Goal: Task Accomplishment & Management: Manage account settings

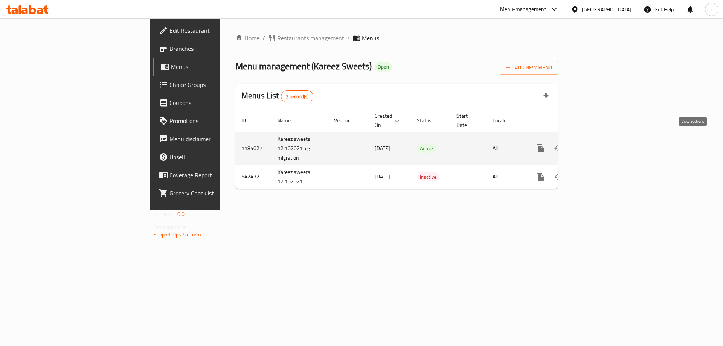
click at [598, 145] on icon "enhanced table" at bounding box center [594, 148] width 7 height 7
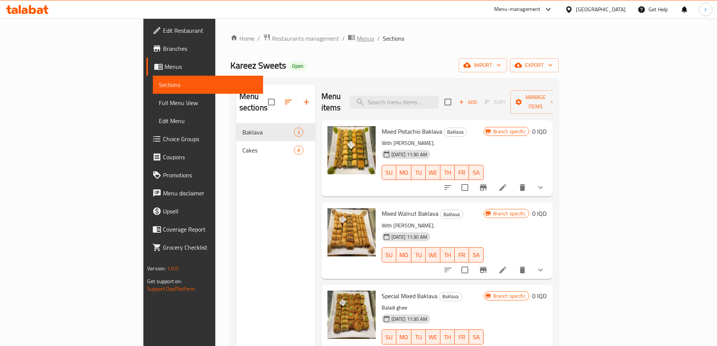
click at [357, 36] on span "Menus" at bounding box center [365, 38] width 17 height 9
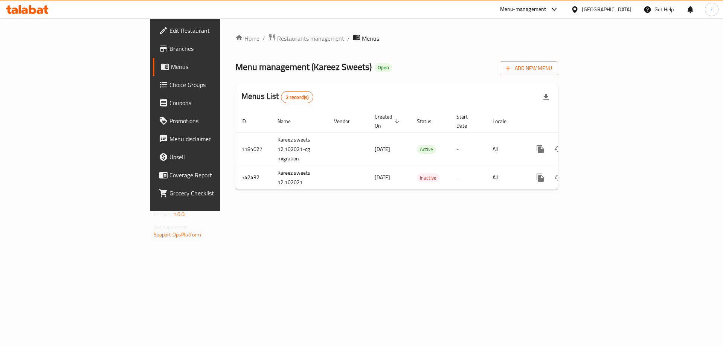
click at [169, 50] on span "Branches" at bounding box center [216, 48] width 95 height 9
click at [552, 69] on span "Add New Menu" at bounding box center [528, 67] width 46 height 9
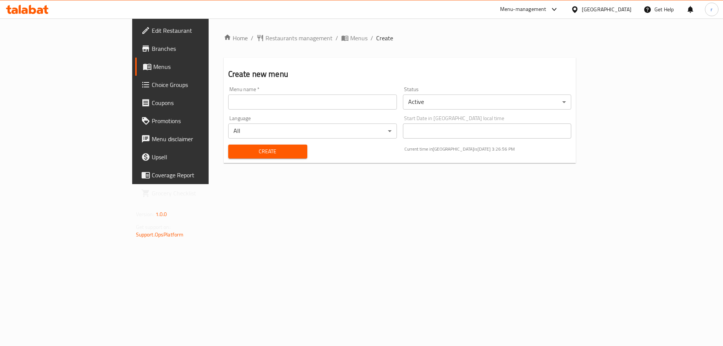
drag, startPoint x: 222, startPoint y: 97, endPoint x: 210, endPoint y: 106, distance: 15.3
click at [228, 97] on input "text" at bounding box center [312, 101] width 169 height 15
type input "raad"
click at [228, 146] on button "Create" at bounding box center [267, 152] width 79 height 14
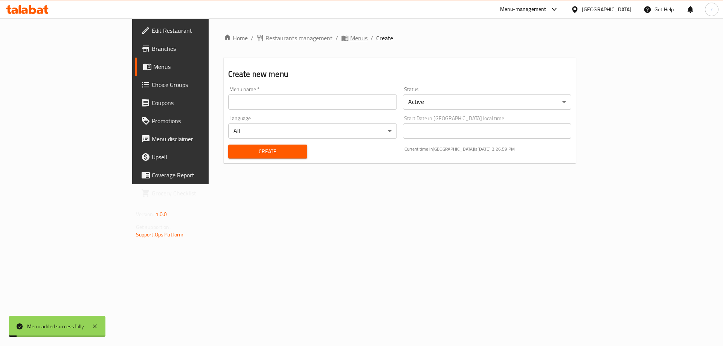
click at [350, 41] on span "Menus" at bounding box center [358, 37] width 17 height 9
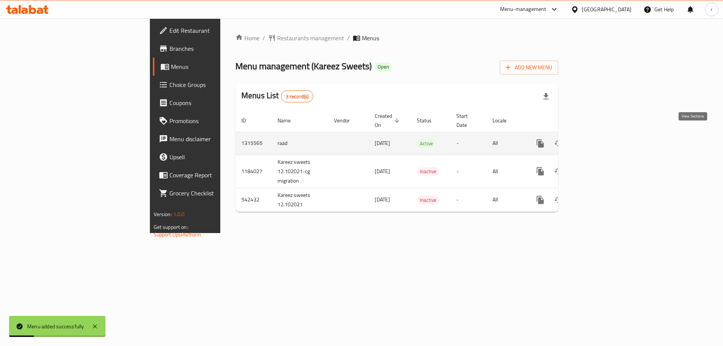
click at [599, 139] on icon "enhanced table" at bounding box center [594, 143] width 9 height 9
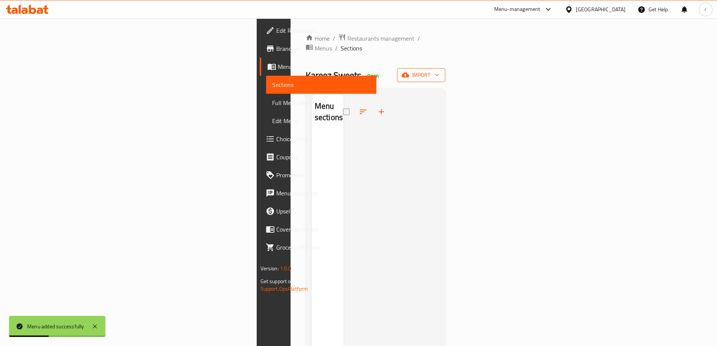
click at [445, 71] on button "import" at bounding box center [421, 75] width 48 height 14
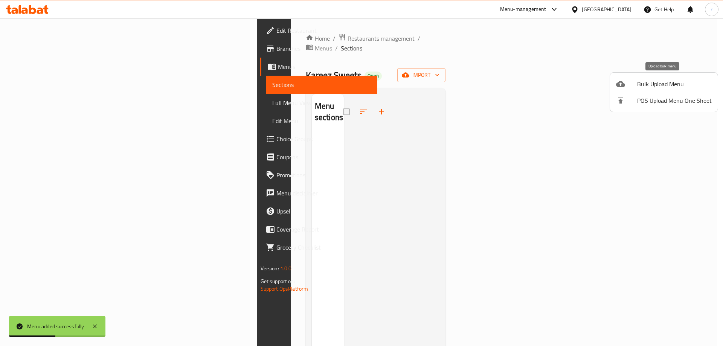
click at [634, 80] on div at bounding box center [626, 83] width 21 height 9
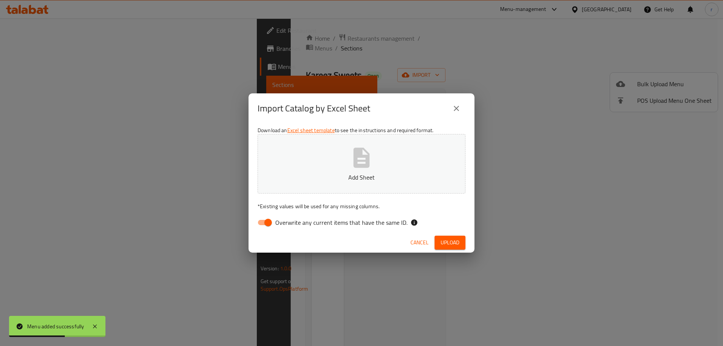
click at [268, 229] on input "Overwrite any current items that have the same ID." at bounding box center [268, 222] width 43 height 14
checkbox input "false"
click at [306, 180] on p "Add Sheet" at bounding box center [361, 177] width 184 height 9
click at [446, 238] on span "Upload" at bounding box center [449, 242] width 19 height 9
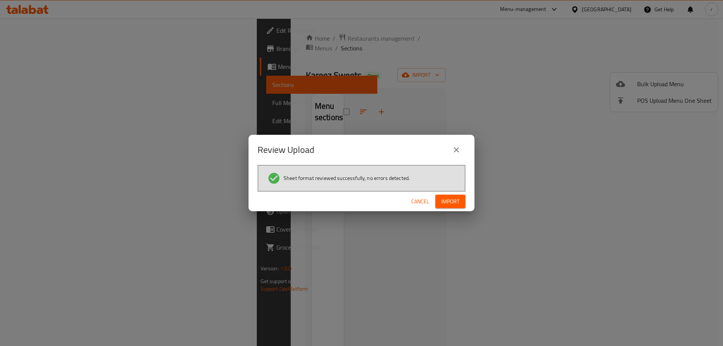
click at [446, 205] on span "Import" at bounding box center [450, 201] width 18 height 9
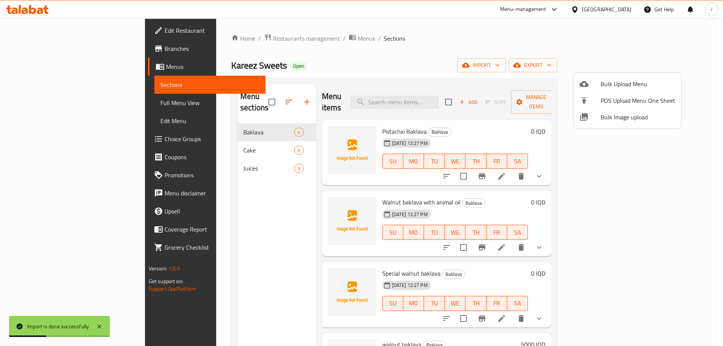
click at [309, 79] on div at bounding box center [361, 173] width 723 height 346
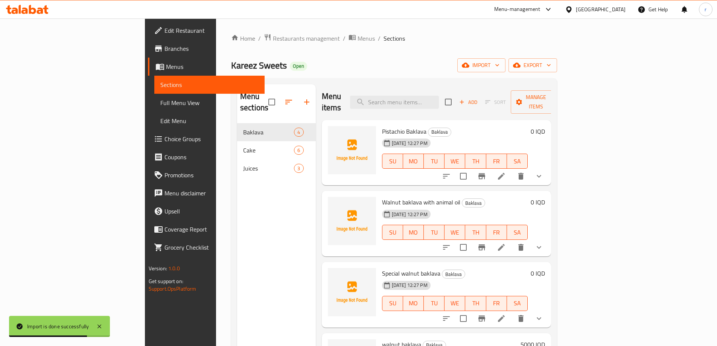
scroll to position [105, 0]
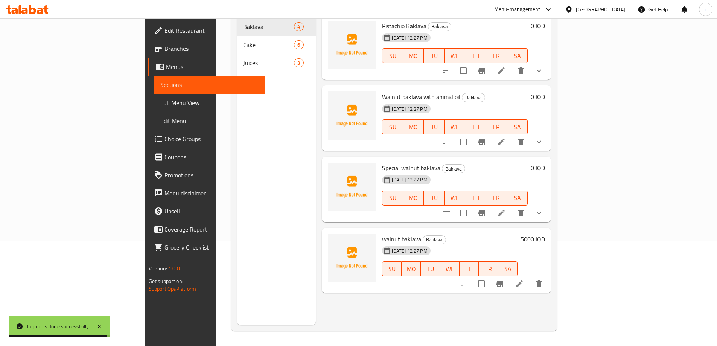
click at [530, 277] on li at bounding box center [519, 284] width 21 height 14
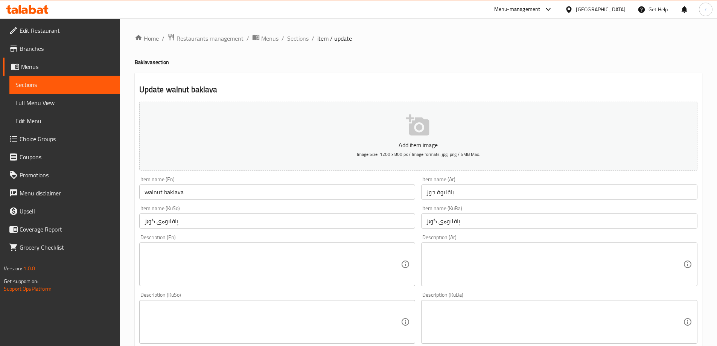
click at [195, 188] on input "walnut baklava" at bounding box center [277, 191] width 276 height 15
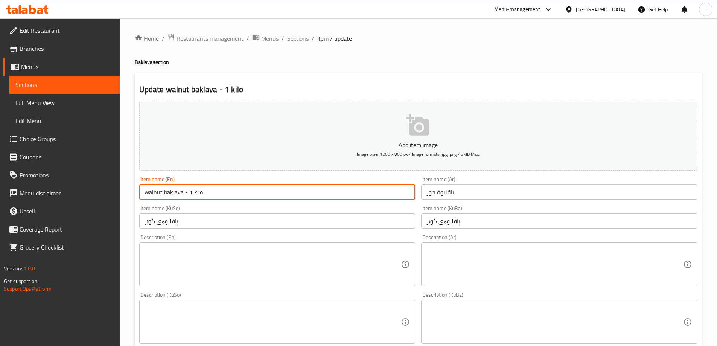
type input "walnut baklava - 1 kilo"
click at [466, 189] on input "باقلاوة جوز" at bounding box center [559, 191] width 276 height 15
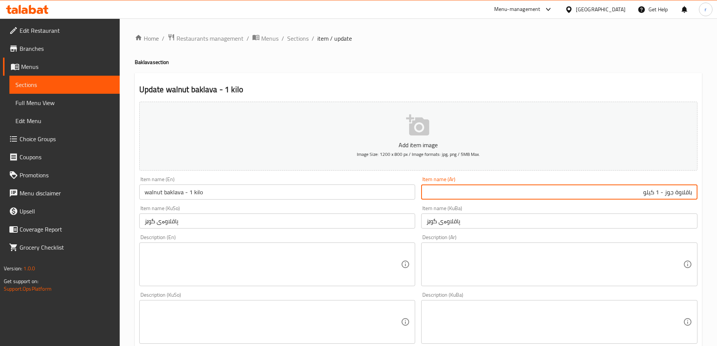
type input "باقلاوة جوز - 1 كيلو"
click at [238, 222] on input "پاقلاوەی گوێز" at bounding box center [277, 220] width 276 height 15
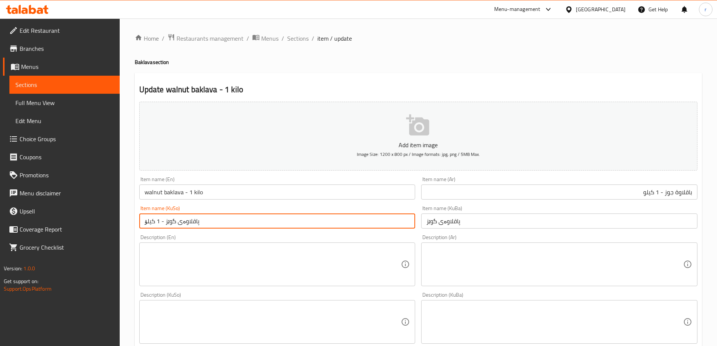
drag, startPoint x: 238, startPoint y: 222, endPoint x: 100, endPoint y: 219, distance: 137.4
click at [100, 219] on div "Edit Restaurant Branches Menus Sections Full Menu View Edit Menu Choice Groups …" at bounding box center [358, 318] width 717 height 600
type input "پاقلاوەی گوێز - 1 کیلۆ"
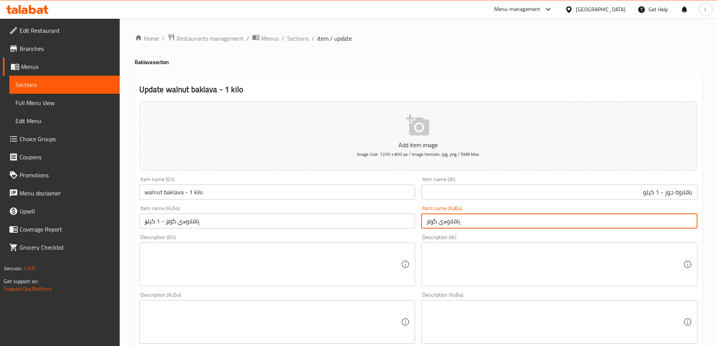
drag, startPoint x: 485, startPoint y: 219, endPoint x: 370, endPoint y: 221, distance: 115.2
click at [370, 221] on div "Add item image Image Size: 1200 x 800 px / Image formats: jpg, png / 5MB Max. I…" at bounding box center [418, 304] width 564 height 411
paste input "- 1 کیلۆ"
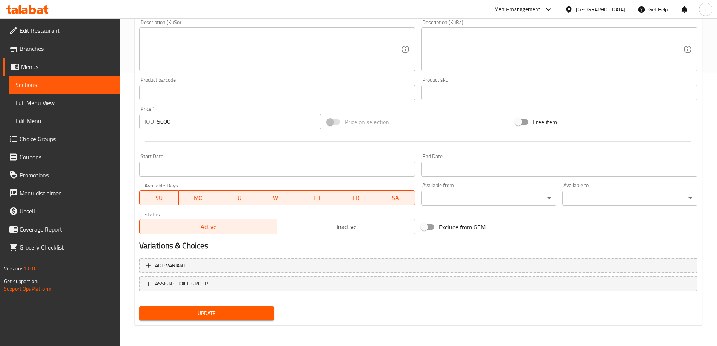
type input "پاقلاوەی گوێز - 1 کیلۆ"
click at [228, 307] on button "Update" at bounding box center [206, 313] width 135 height 14
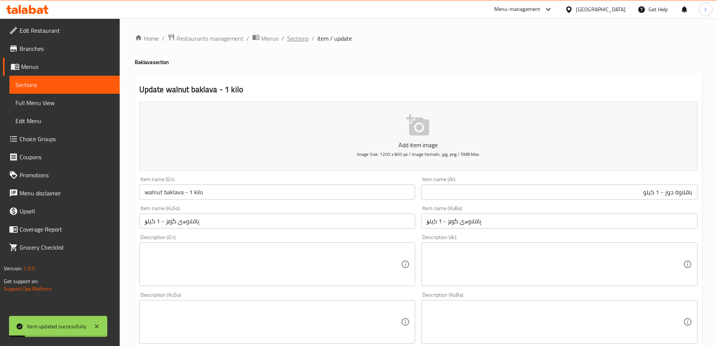
click at [295, 40] on span "Sections" at bounding box center [297, 38] width 21 height 9
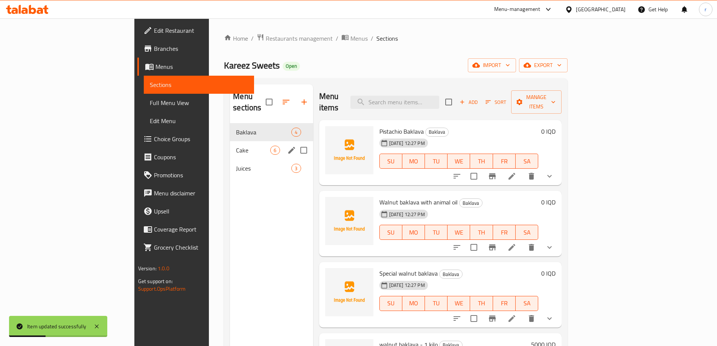
click at [236, 146] on span "Cake" at bounding box center [253, 150] width 34 height 9
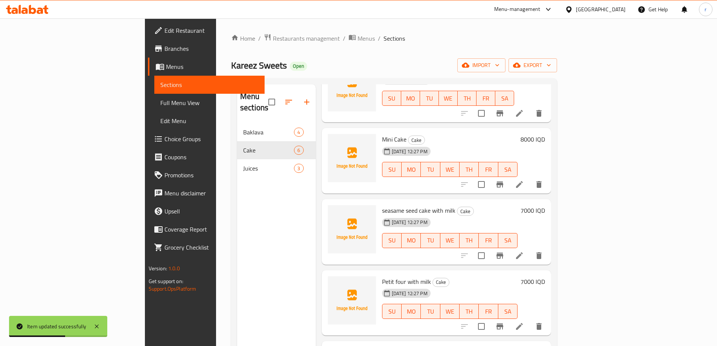
scroll to position [99, 0]
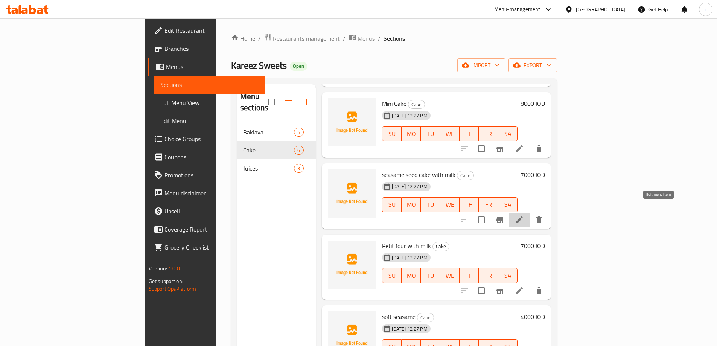
click at [524, 215] on icon at bounding box center [519, 219] width 9 height 9
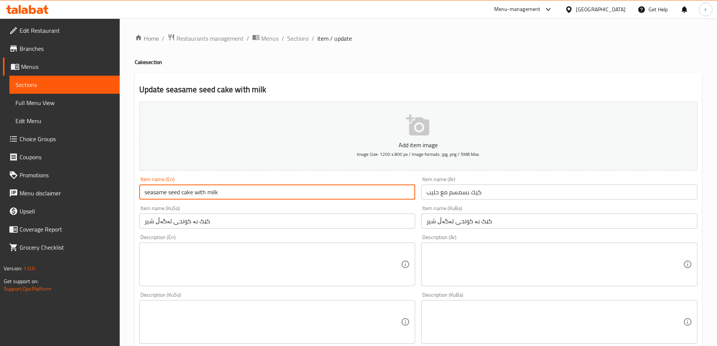
click at [226, 195] on input "seasame seed cake with milk" at bounding box center [277, 191] width 276 height 15
type input "seasame seed cake with milk - 1 Kilo"
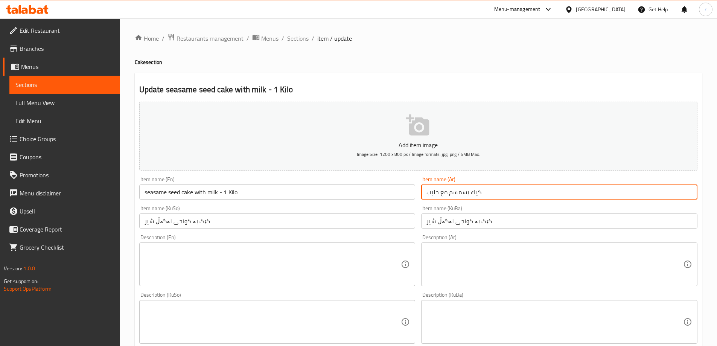
click at [490, 188] on input "كيك بسمسم مع حليب" at bounding box center [559, 191] width 276 height 15
type input "كيك بسمسم مع حليب - 1 كيلو"
click at [215, 222] on input "کێک بە کونجی لەگەڵ شیر" at bounding box center [277, 220] width 276 height 15
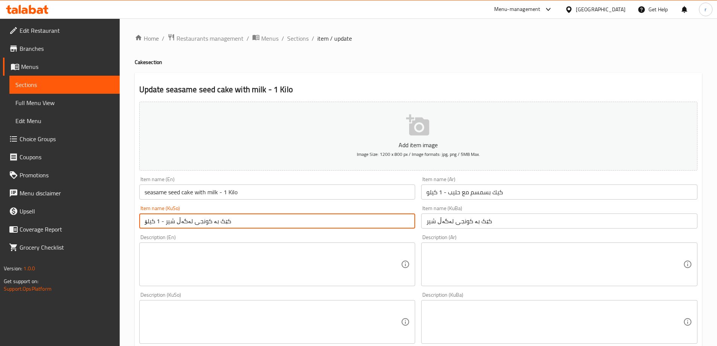
drag, startPoint x: 256, startPoint y: 223, endPoint x: 102, endPoint y: 224, distance: 153.2
click at [102, 224] on div "Edit Restaurant Branches Menus Sections Full Menu View Edit Menu Choice Groups …" at bounding box center [358, 318] width 717 height 600
type input "کێک بە کونجی لەگەڵ شیر - 1 کیلۆ"
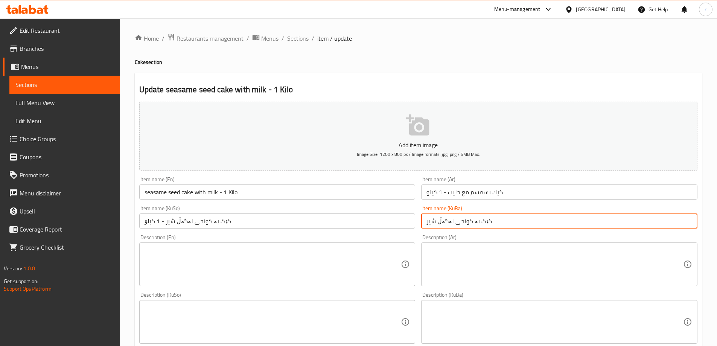
drag, startPoint x: 523, startPoint y: 220, endPoint x: 359, endPoint y: 222, distance: 163.7
click at [366, 223] on div "Add item image Image Size: 1200 x 800 px / Image formats: jpg, png / 5MB Max. I…" at bounding box center [418, 304] width 564 height 411
paste input "- 1 کیلۆ"
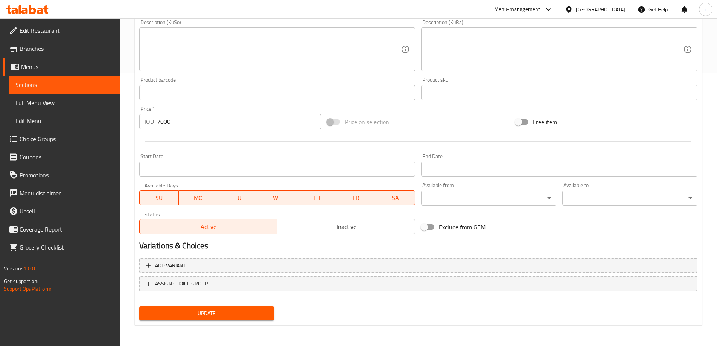
type input "کێک بە کونجی لەگەڵ شیر - 1 کیلۆ"
click at [224, 311] on span "Update" at bounding box center [206, 313] width 123 height 9
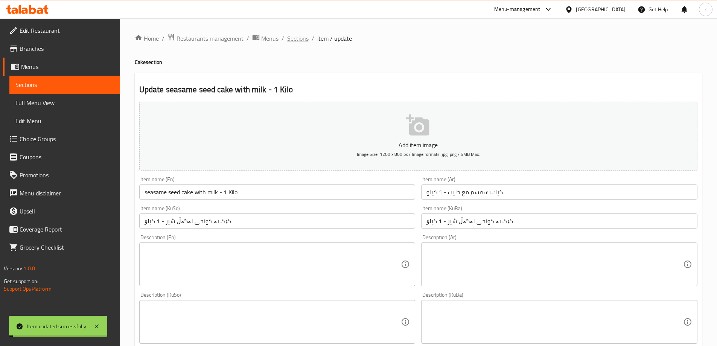
click at [298, 42] on span "Sections" at bounding box center [297, 38] width 21 height 9
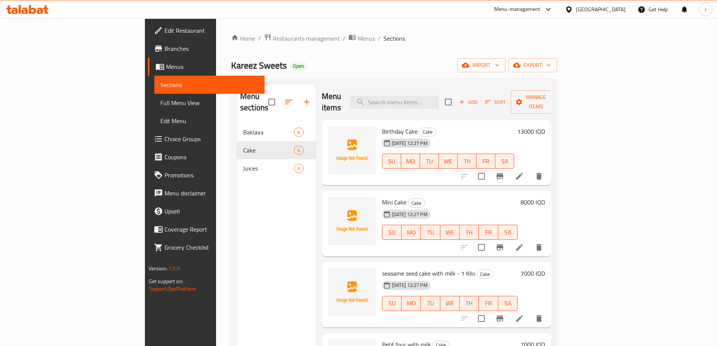
click at [154, 108] on link "Full Menu View" at bounding box center [209, 103] width 110 height 18
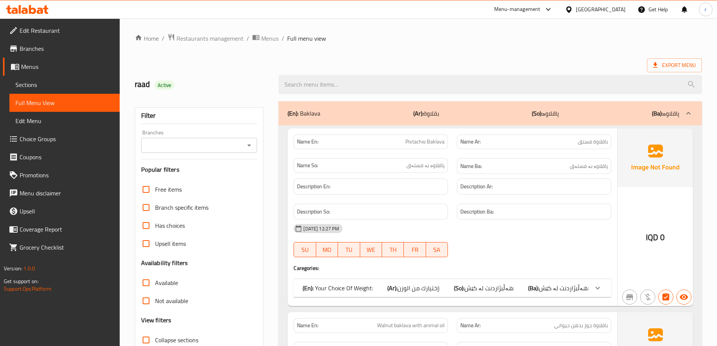
click at [212, 148] on input "Branches" at bounding box center [192, 145] width 99 height 11
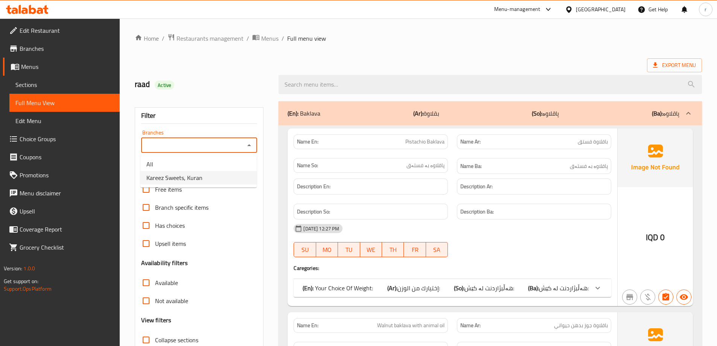
click at [197, 175] on span "Kareez Sweets, Kuran" at bounding box center [174, 177] width 56 height 9
type input "Kareez Sweets, Kuran"
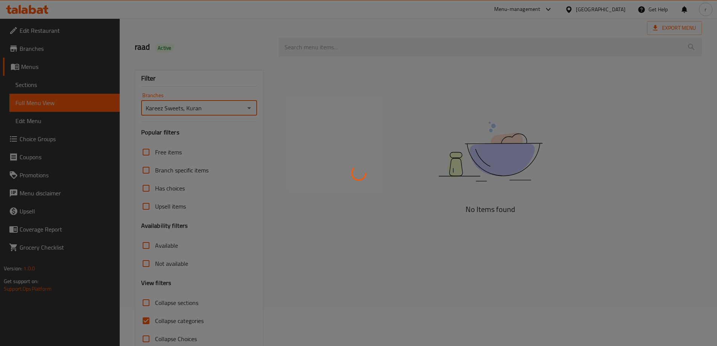
scroll to position [55, 0]
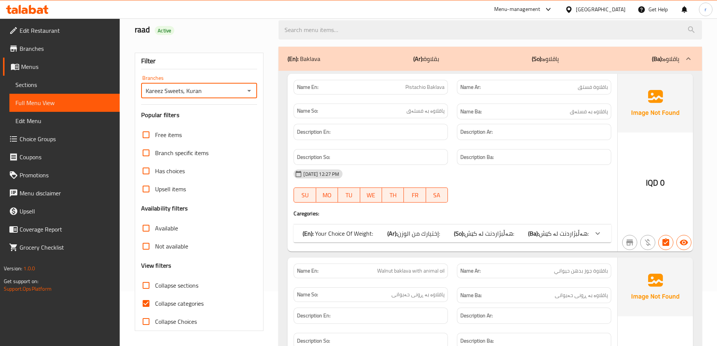
drag, startPoint x: 178, startPoint y: 307, endPoint x: 181, endPoint y: 301, distance: 6.1
click at [178, 306] on span "Collapse categories" at bounding box center [179, 303] width 49 height 9
click at [155, 306] on input "Collapse categories" at bounding box center [146, 303] width 18 height 18
checkbox input "false"
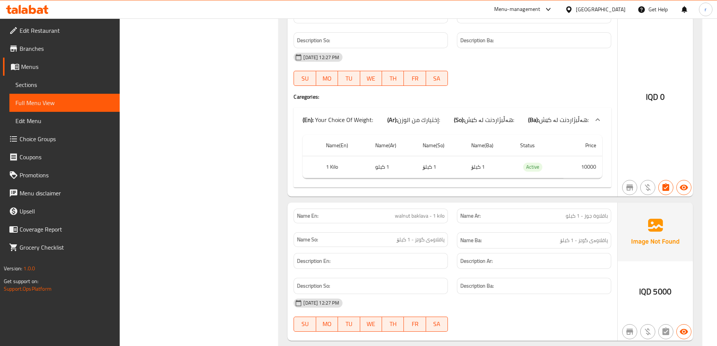
scroll to position [744, 0]
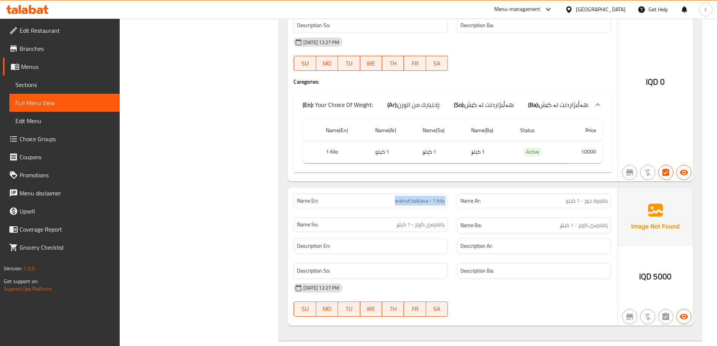
drag, startPoint x: 388, startPoint y: 203, endPoint x: 455, endPoint y: 204, distance: 66.6
click at [455, 204] on div "Name En: walnut baklava - 1 kilo Name Ar: باقلاوة جوز - 1 كيلو Name So: پاقلاوە…" at bounding box center [452, 213] width 327 height 49
copy span "walnut baklava - 1 kilo"
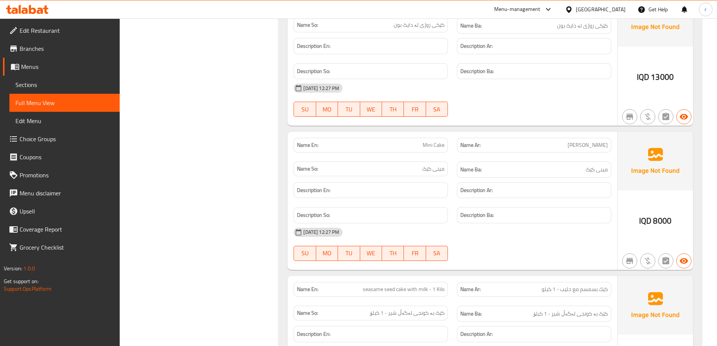
scroll to position [1247, 0]
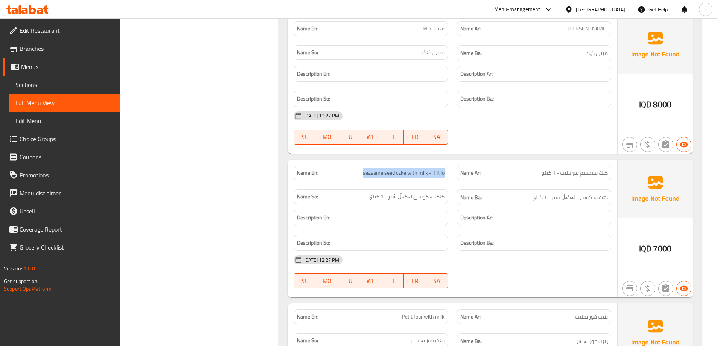
drag, startPoint x: 358, startPoint y: 174, endPoint x: 446, endPoint y: 171, distance: 87.7
click at [446, 171] on div "Name En: seasame seed cake with milk - 1 Kilo" at bounding box center [371, 173] width 154 height 15
copy span "seasame seed cake with milk - 1 Kilo"
drag, startPoint x: 548, startPoint y: 175, endPoint x: 606, endPoint y: 181, distance: 58.7
click at [606, 181] on div "Name Ar: كيك بسمسم مع حليب - 1 كيلو" at bounding box center [533, 173] width 163 height 24
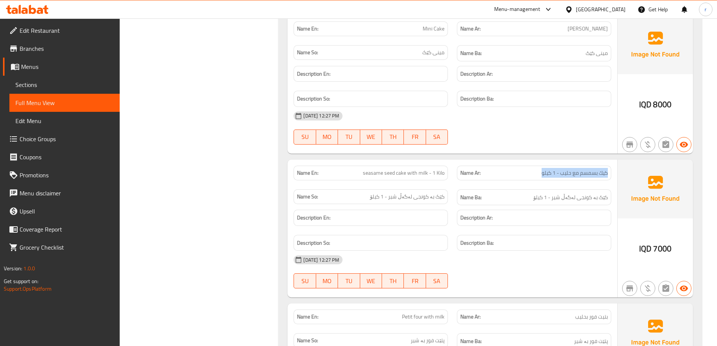
copy span "كيك بسمسم مع حليب - 1 كيلو"
drag, startPoint x: 534, startPoint y: 197, endPoint x: 612, endPoint y: 199, distance: 78.3
click at [612, 199] on div "Name Ba: کێک بە کونجی لەگەڵ شیر - 1 کیلۆ" at bounding box center [533, 197] width 163 height 25
copy span "کێک بە کونجی لەگەڵ شیر - 1 کیلۆ"
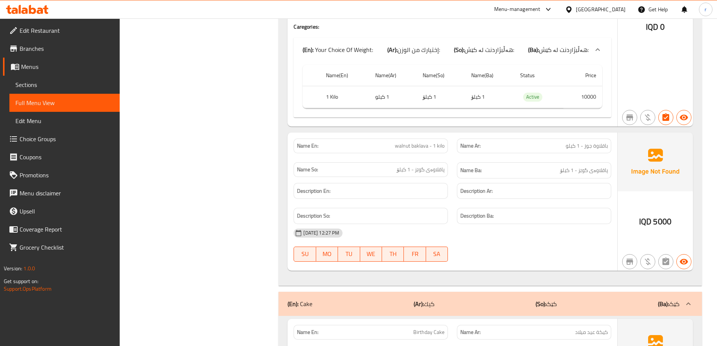
scroll to position [807, 0]
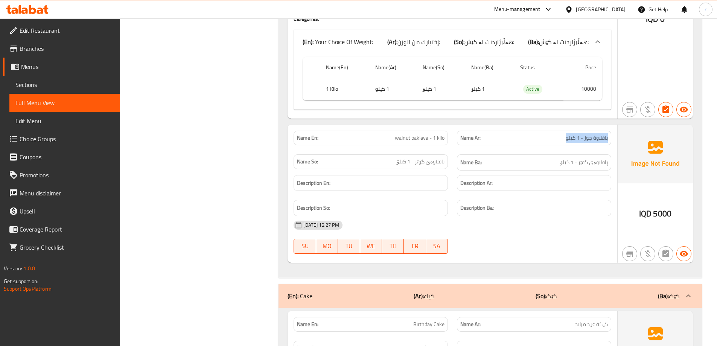
drag, startPoint x: 546, startPoint y: 137, endPoint x: 613, endPoint y: 139, distance: 67.0
click at [613, 139] on div "Name Ar: باقلاوة جوز - 1 كيلو" at bounding box center [533, 138] width 163 height 24
copy span "باقلاوة جوز - 1 كيلو"
drag, startPoint x: 544, startPoint y: 166, endPoint x: 614, endPoint y: 161, distance: 70.6
click at [614, 161] on div "Name Ba: پاقلاوەی گوێز - 1 کیلۆ" at bounding box center [533, 162] width 163 height 25
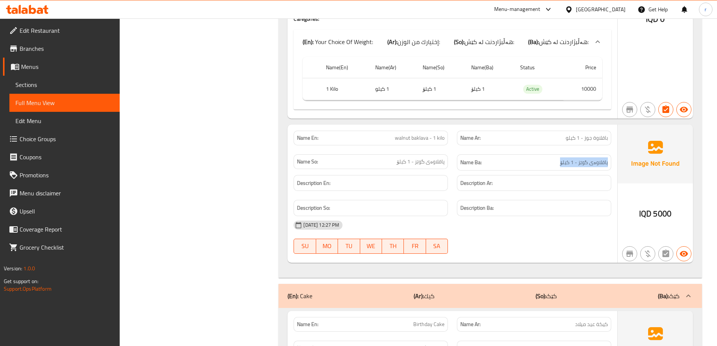
copy span "پاقلاوەی گوێز - 1 کیلۆ"
click at [45, 69] on span "Menus" at bounding box center [67, 66] width 93 height 9
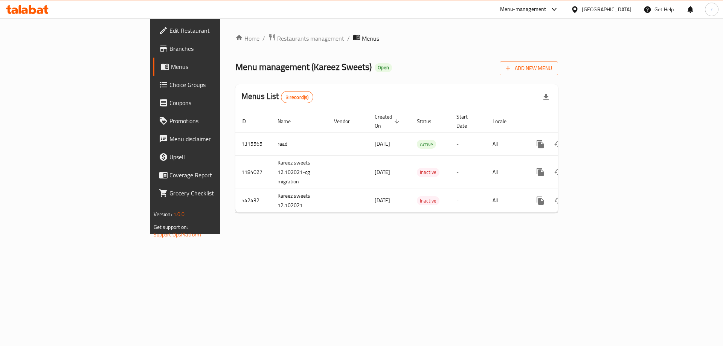
click at [573, 234] on div "Home / Restaurants management / Menus Menu management ( Kareez Sweets ) Open Ad…" at bounding box center [396, 125] width 353 height 215
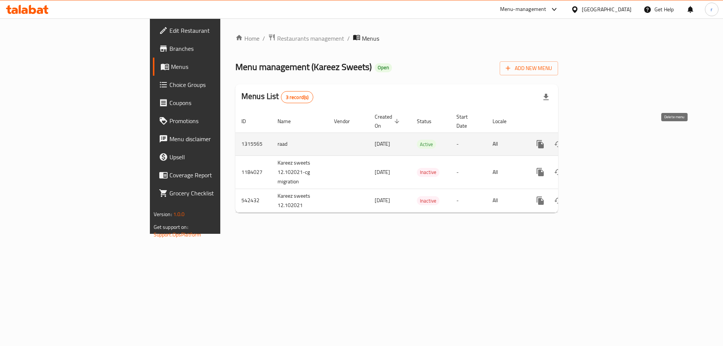
click at [579, 141] on icon "enhanced table" at bounding box center [576, 144] width 5 height 7
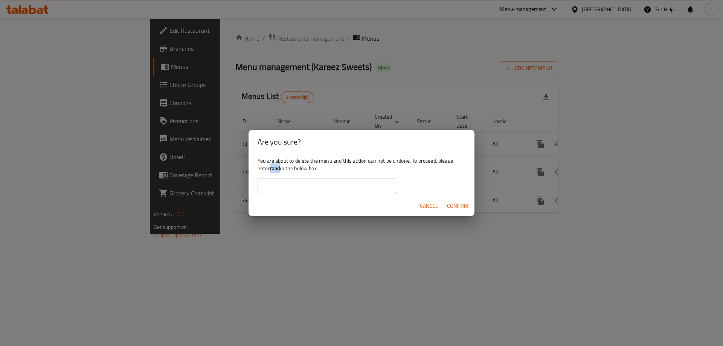
drag, startPoint x: 270, startPoint y: 168, endPoint x: 281, endPoint y: 167, distance: 10.9
click at [281, 167] on div "You are about to delete the menu and this action can not be undone. To proceed,…" at bounding box center [361, 175] width 226 height 42
copy div "raad"
click at [280, 186] on input "text" at bounding box center [326, 185] width 139 height 15
paste input "raad"
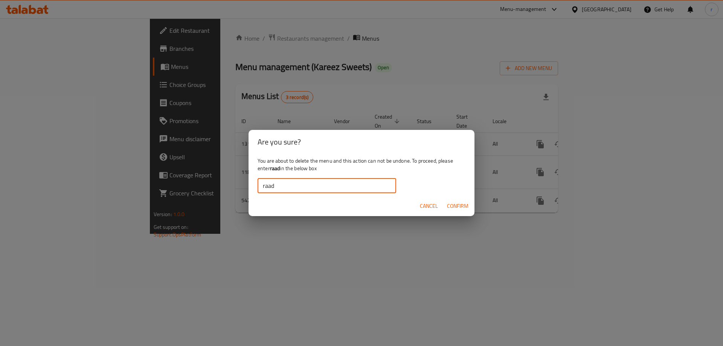
click at [456, 211] on button "Confirm" at bounding box center [457, 206] width 27 height 14
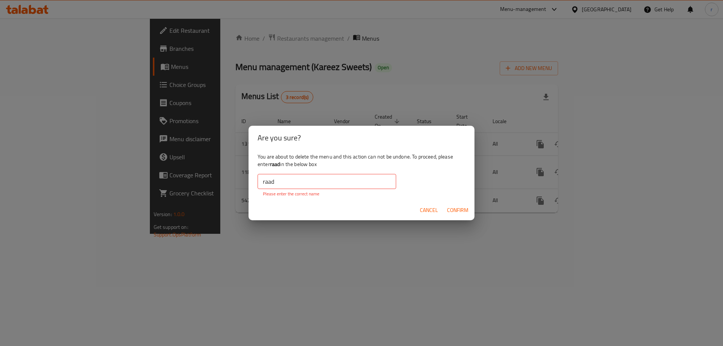
click at [263, 182] on input "raad" at bounding box center [326, 181] width 139 height 15
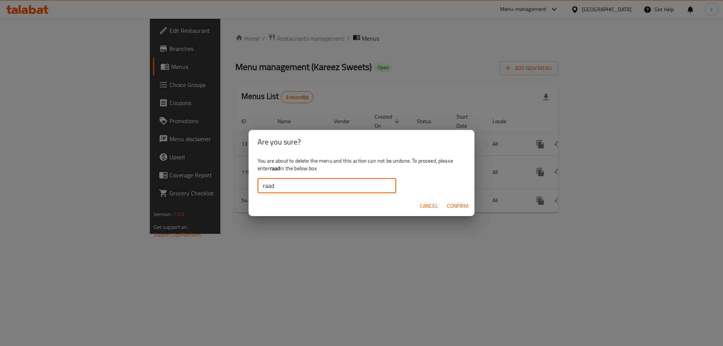
type input "raad"
click at [461, 204] on span "Confirm" at bounding box center [457, 205] width 21 height 9
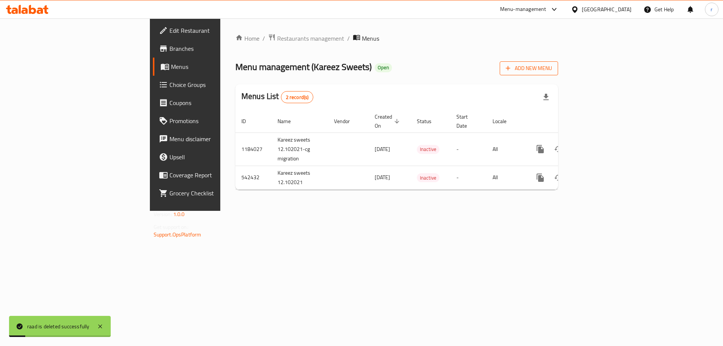
click at [552, 68] on span "Add New Menu" at bounding box center [528, 68] width 46 height 9
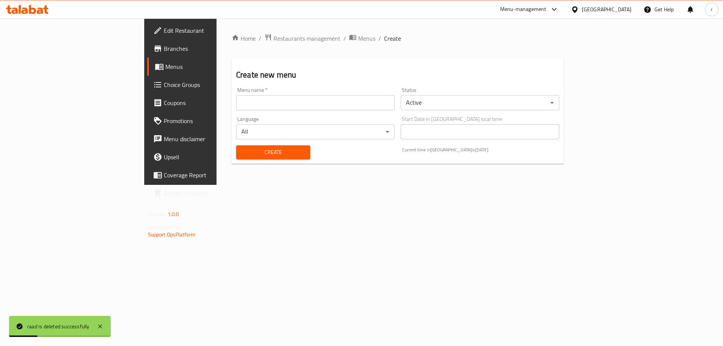
drag, startPoint x: 333, startPoint y: 104, endPoint x: 325, endPoint y: 107, distance: 8.0
click at [333, 104] on input "text" at bounding box center [315, 102] width 158 height 15
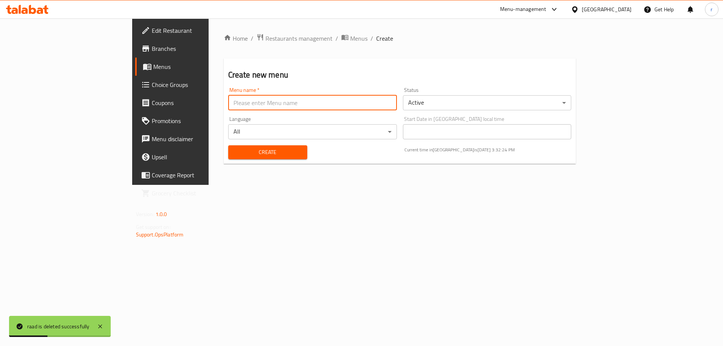
type input "raad"
click at [234, 150] on span "Create" at bounding box center [267, 152] width 67 height 9
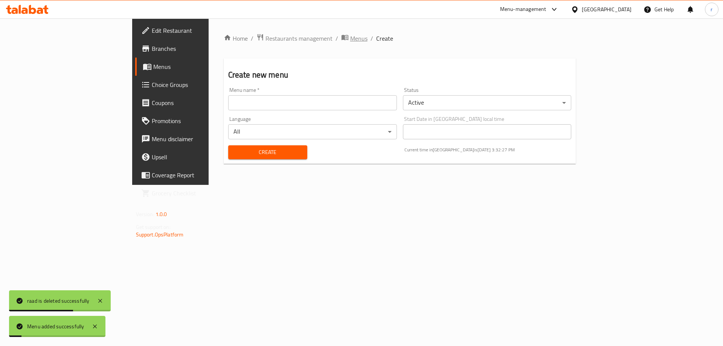
click at [350, 39] on span "Menus" at bounding box center [358, 38] width 17 height 9
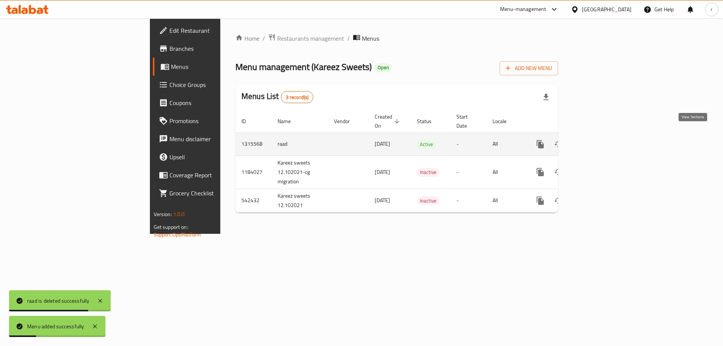
click at [603, 135] on link "enhanced table" at bounding box center [594, 144] width 18 height 18
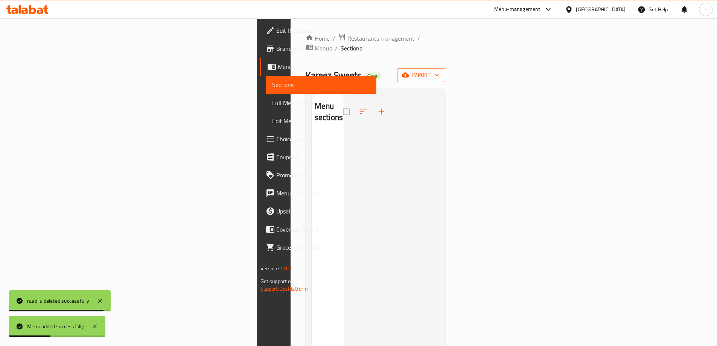
click at [439, 70] on span "import" at bounding box center [421, 74] width 36 height 9
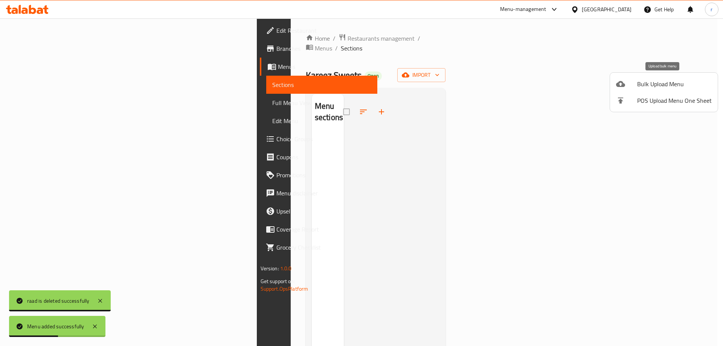
click at [653, 83] on span "Bulk Upload Menu" at bounding box center [674, 83] width 75 height 9
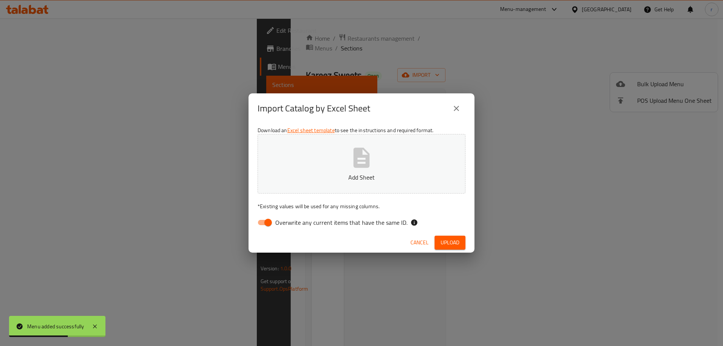
click at [265, 226] on input "Overwrite any current items that have the same ID." at bounding box center [268, 222] width 43 height 14
checkbox input "false"
click at [415, 244] on span "Cancel" at bounding box center [419, 242] width 18 height 9
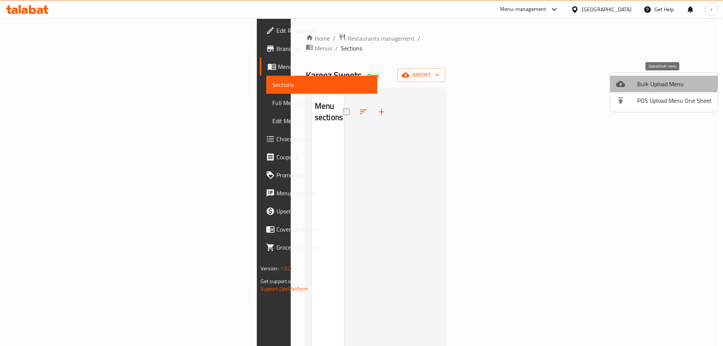
click at [659, 81] on span "Bulk Upload Menu" at bounding box center [674, 83] width 75 height 9
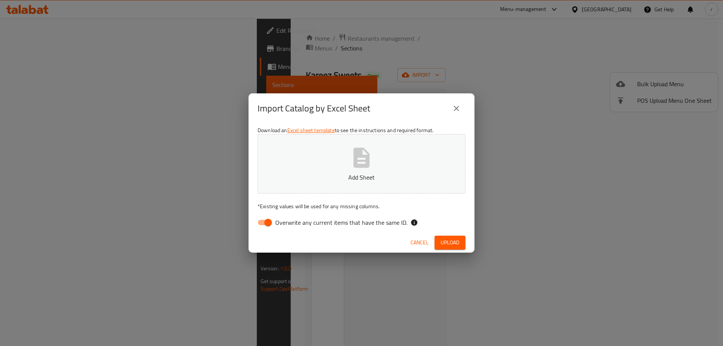
click at [273, 218] on input "Overwrite any current items that have the same ID." at bounding box center [268, 222] width 43 height 14
checkbox input "false"
click at [341, 157] on button "Add Sheet" at bounding box center [361, 163] width 208 height 59
click at [454, 236] on button "Upload" at bounding box center [449, 243] width 31 height 14
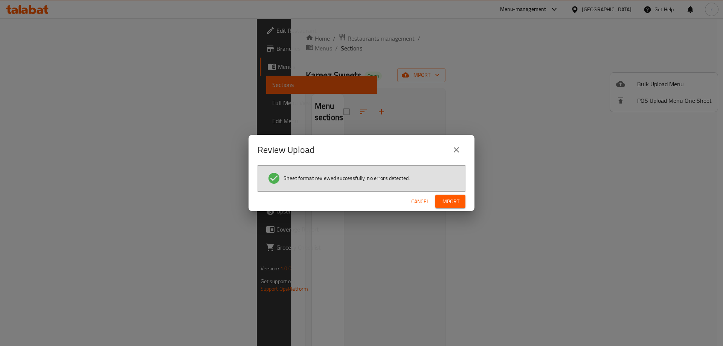
click at [476, 200] on div "Review Upload Sheet format reviewed successfully, no errors detected. Cancel Im…" at bounding box center [361, 173] width 723 height 346
click at [457, 199] on span "Import" at bounding box center [450, 201] width 18 height 9
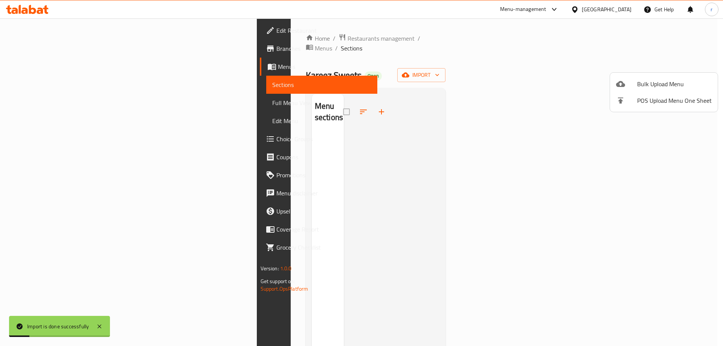
click at [55, 104] on div at bounding box center [361, 173] width 723 height 346
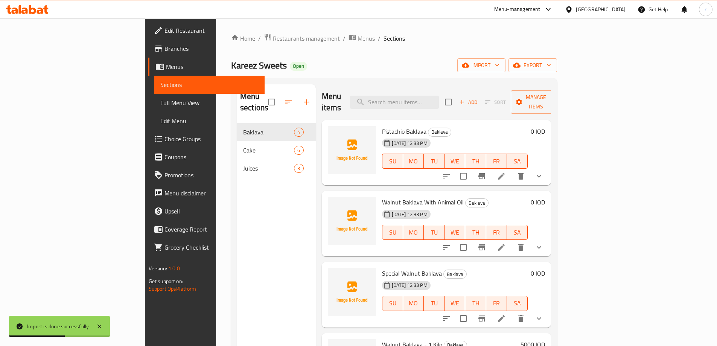
click at [160, 104] on span "Full Menu View" at bounding box center [209, 102] width 98 height 9
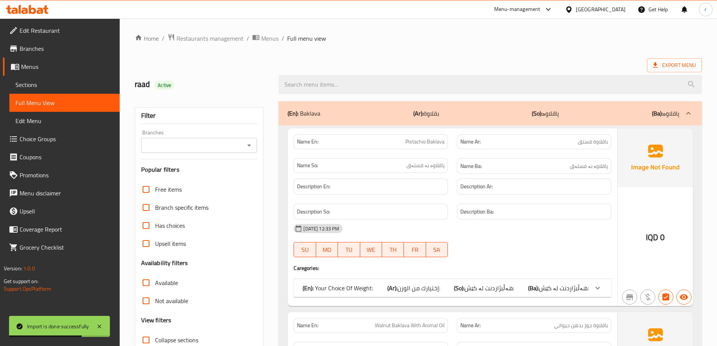
click at [181, 144] on input "Branches" at bounding box center [192, 145] width 99 height 11
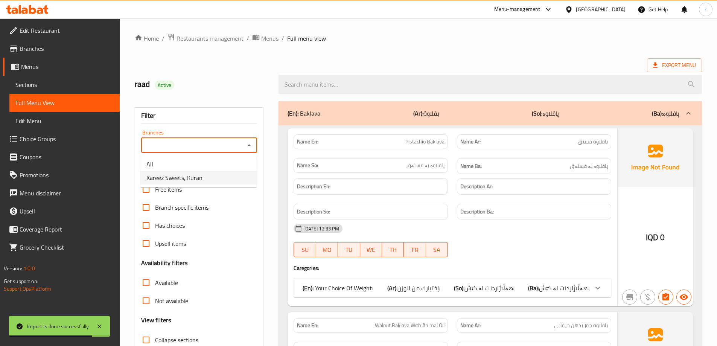
click at [181, 176] on span "Kareez Sweets, Kuran" at bounding box center [174, 177] width 56 height 9
type input "Kareez Sweets, Kuran"
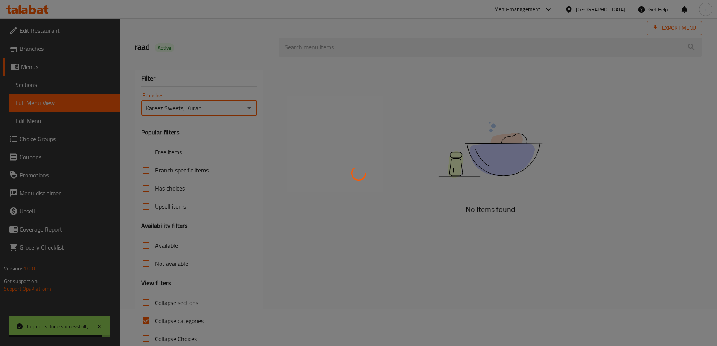
scroll to position [55, 0]
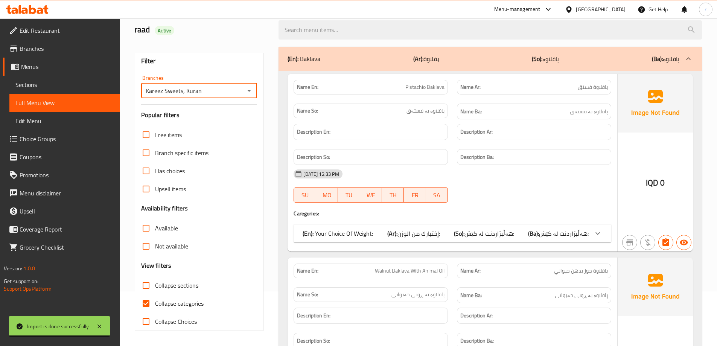
click at [170, 301] on span "Collapse categories" at bounding box center [179, 303] width 49 height 9
click at [155, 301] on input "Collapse categories" at bounding box center [146, 303] width 18 height 18
checkbox input "false"
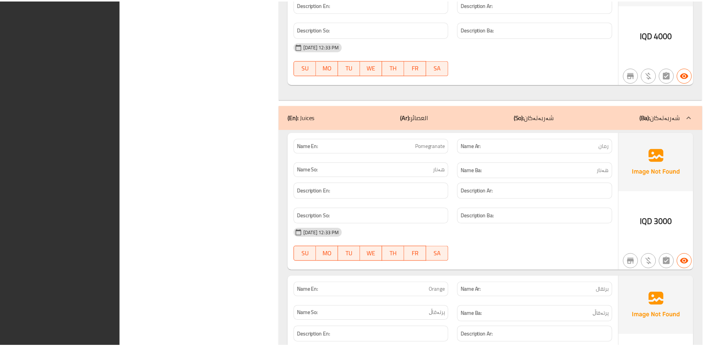
scroll to position [2134, 0]
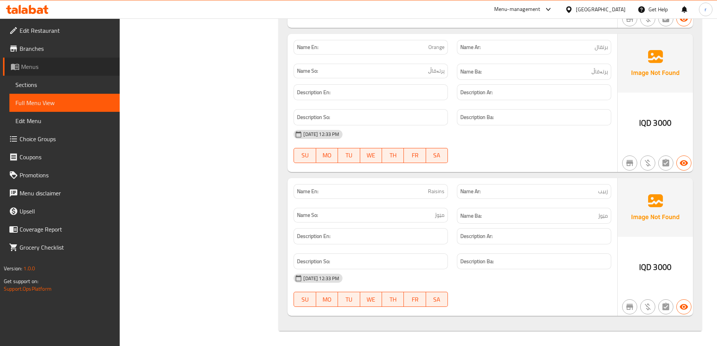
click at [37, 64] on span "Menus" at bounding box center [67, 66] width 93 height 9
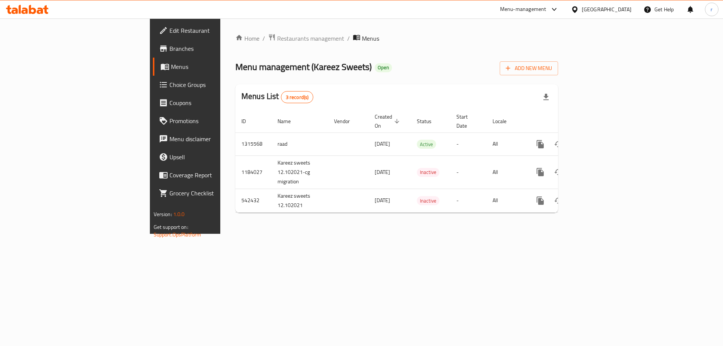
click at [38, 13] on icon at bounding box center [40, 11] width 6 height 6
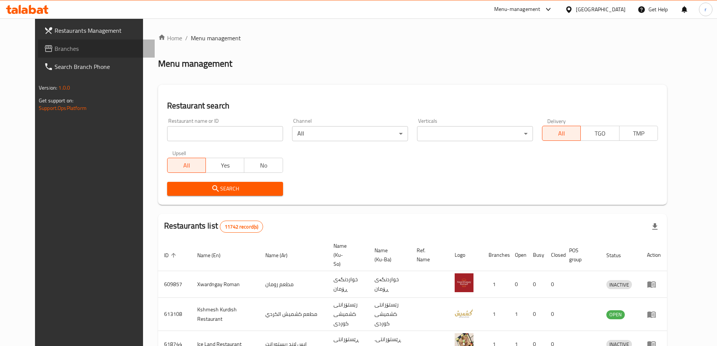
click at [55, 45] on span "Branches" at bounding box center [102, 48] width 94 height 9
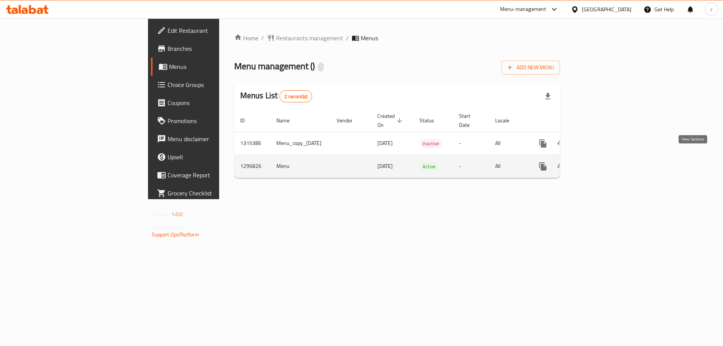
click at [606, 157] on link "enhanced table" at bounding box center [597, 166] width 18 height 18
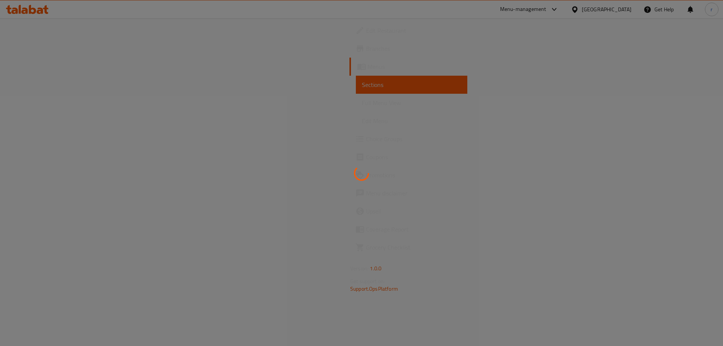
click at [55, 101] on div at bounding box center [361, 173] width 723 height 346
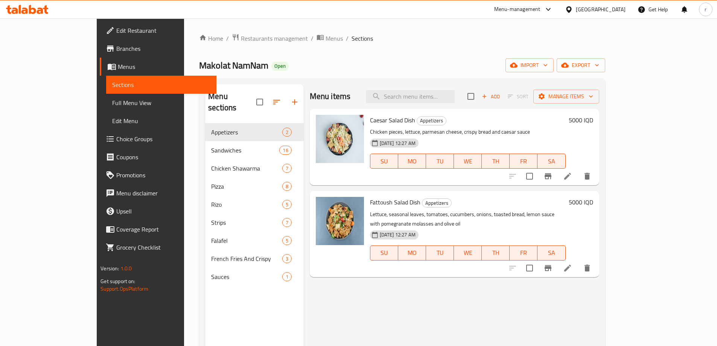
click at [112, 101] on span "Full Menu View" at bounding box center [161, 102] width 98 height 9
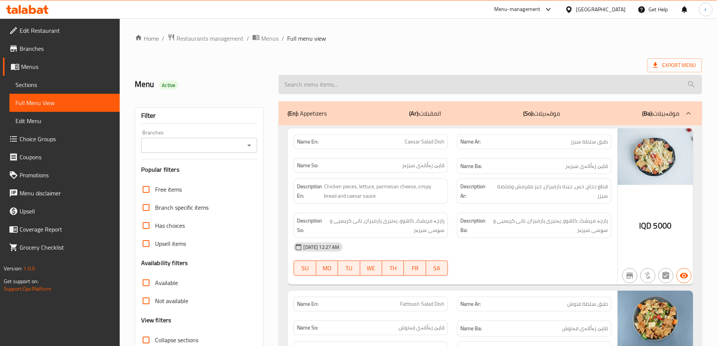
click at [293, 86] on input "search" at bounding box center [490, 84] width 423 height 19
paste input "768028"
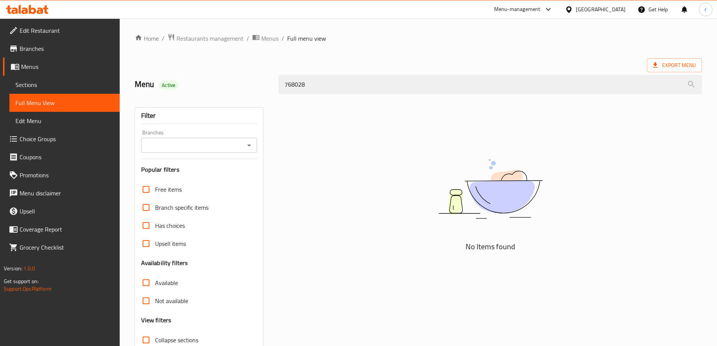
drag, startPoint x: 306, startPoint y: 85, endPoint x: 271, endPoint y: 86, distance: 35.8
click at [271, 86] on div "Menu Active 768028" at bounding box center [418, 84] width 576 height 33
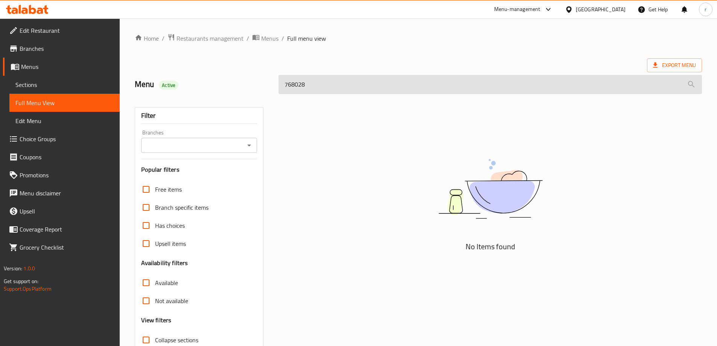
paste input "Onion Rings"
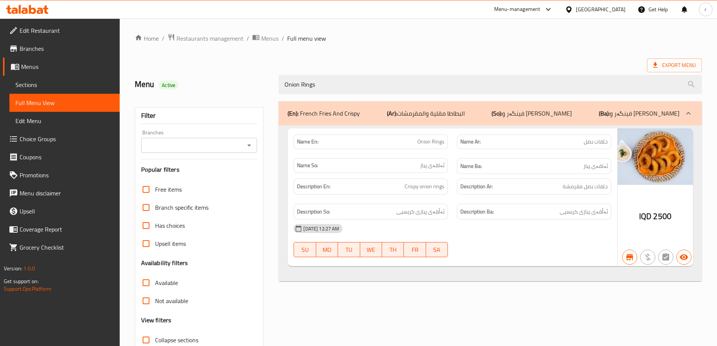
type input "Onion Rings"
click at [238, 73] on div "Menu Active" at bounding box center [202, 84] width 144 height 33
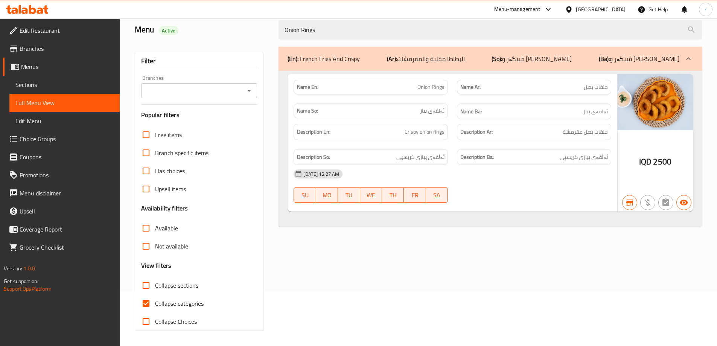
click at [180, 304] on span "Collapse categories" at bounding box center [179, 303] width 49 height 9
click at [155, 304] on input "Collapse categories" at bounding box center [146, 303] width 18 height 18
checkbox input "false"
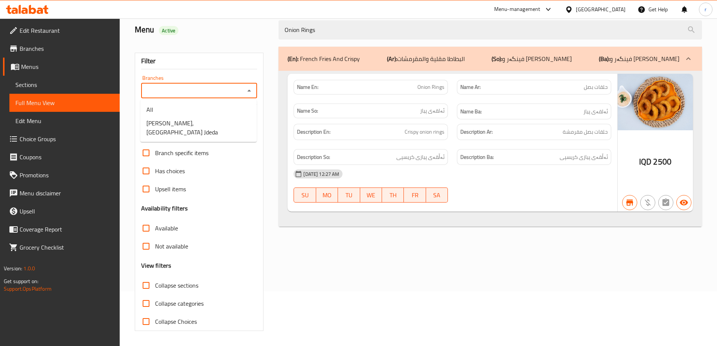
click at [186, 87] on input "Branches" at bounding box center [192, 90] width 99 height 11
click at [182, 126] on span "Makolat NamNam, Baghdad Jdeda" at bounding box center [198, 128] width 104 height 18
type input "Makolat NamNam, Baghdad Jdeda"
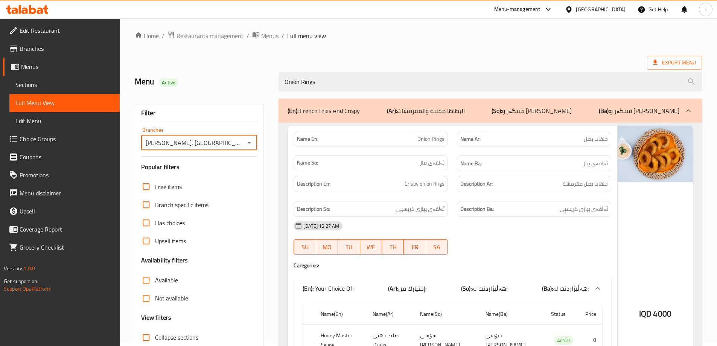
scroll to position [0, 0]
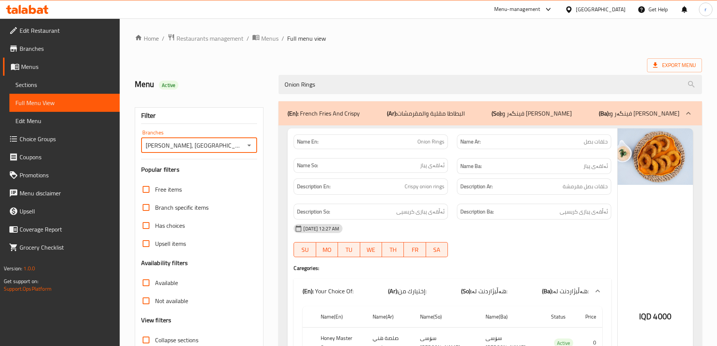
drag, startPoint x: 364, startPoint y: 84, endPoint x: 178, endPoint y: 96, distance: 186.3
click at [178, 96] on div "Menu Active Onion Rings" at bounding box center [418, 84] width 576 height 33
paste input "French Frie"
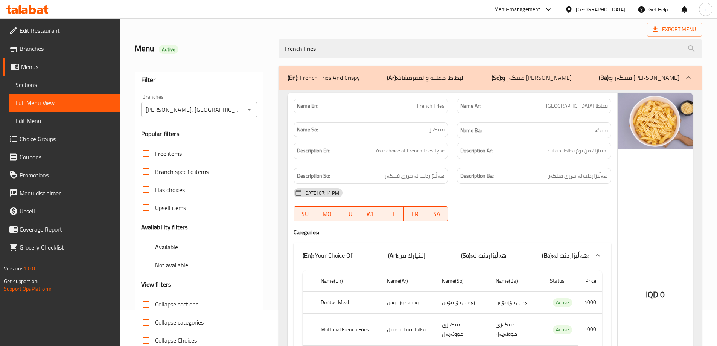
scroll to position [63, 0]
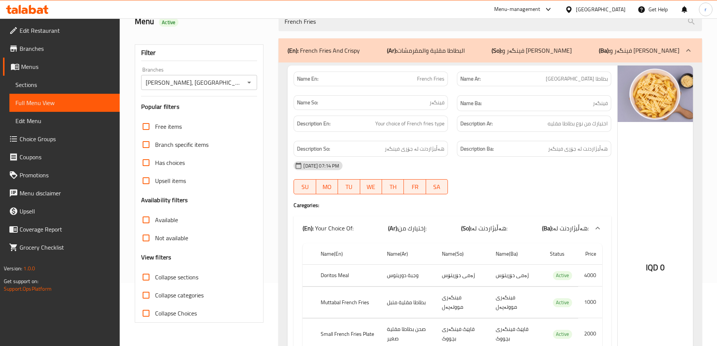
type input "French Fries"
click at [52, 83] on span "Sections" at bounding box center [64, 84] width 98 height 9
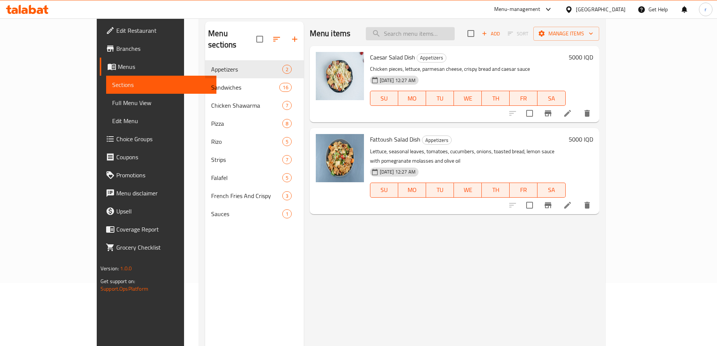
click at [424, 33] on input "search" at bounding box center [410, 33] width 89 height 13
paste input "French Fries"
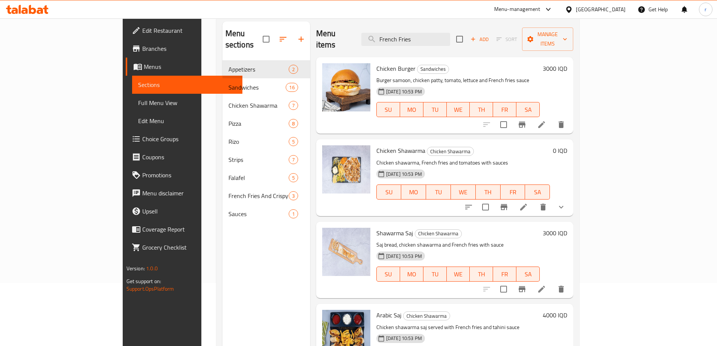
drag, startPoint x: 459, startPoint y: 37, endPoint x: 365, endPoint y: 38, distance: 93.7
click at [365, 38] on div "Menu items French Fries Add Sort Manage items" at bounding box center [444, 39] width 257 height 36
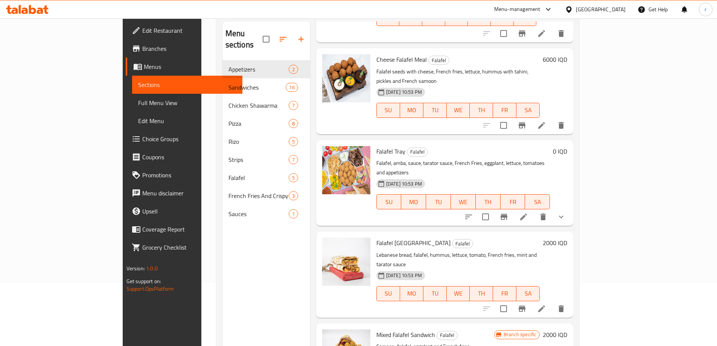
scroll to position [105, 0]
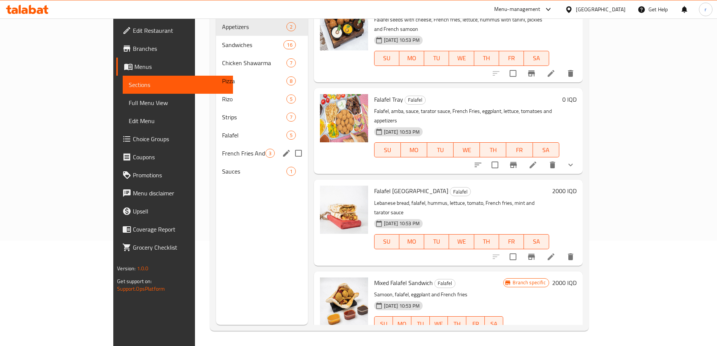
type input "French Fries"
click at [216, 147] on div "French Fries And Crispy 3" at bounding box center [261, 153] width 91 height 18
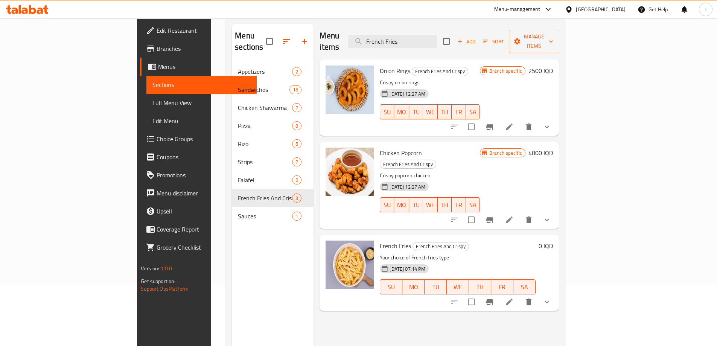
scroll to position [43, 0]
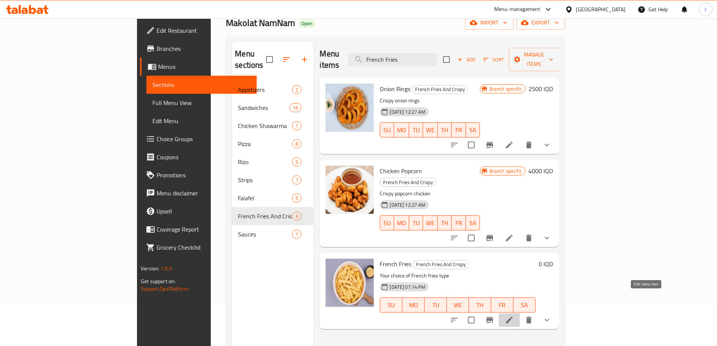
click at [514, 315] on icon at bounding box center [509, 319] width 9 height 9
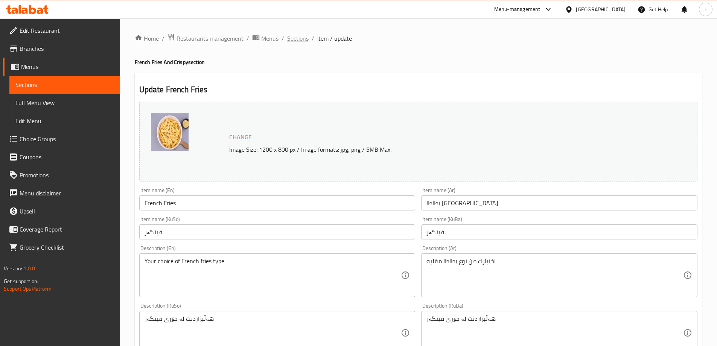
click at [297, 43] on span "Sections" at bounding box center [297, 38] width 21 height 9
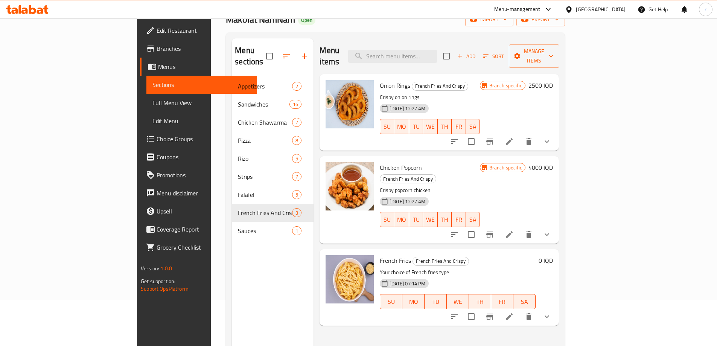
scroll to position [105, 0]
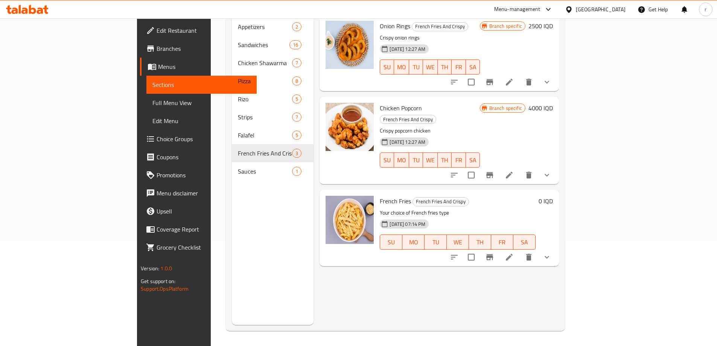
click at [152, 106] on span "Full Menu View" at bounding box center [201, 102] width 98 height 9
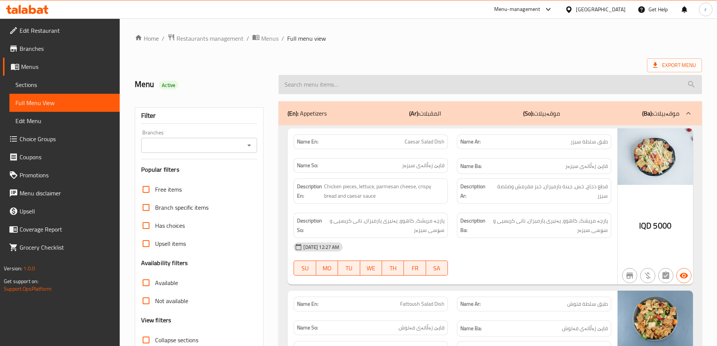
click at [342, 87] on input "search" at bounding box center [490, 84] width 423 height 19
paste input "French Fries"
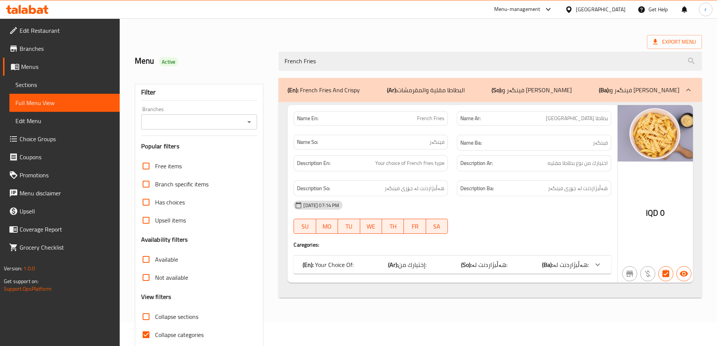
scroll to position [55, 0]
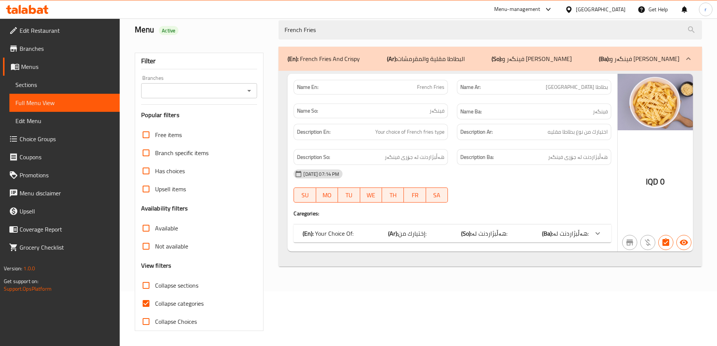
type input "French Fries"
click at [188, 303] on span "Collapse categories" at bounding box center [179, 303] width 49 height 9
click at [155, 303] on input "Collapse categories" at bounding box center [146, 303] width 18 height 18
checkbox input "false"
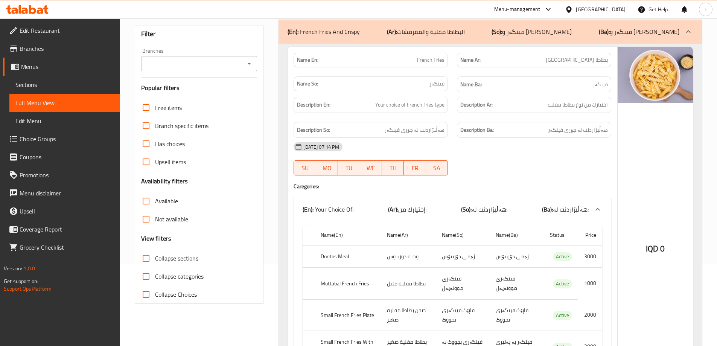
scroll to position [0, 0]
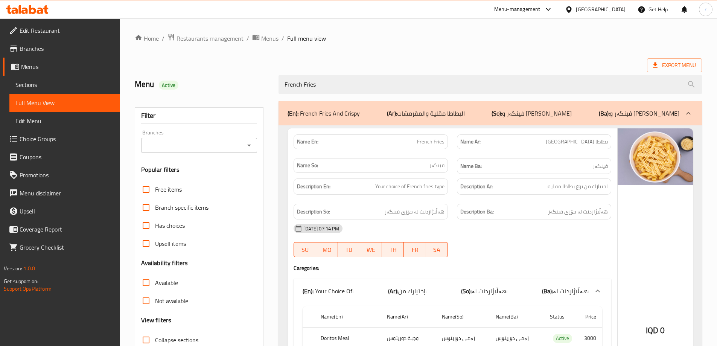
click at [185, 144] on input "Branches" at bounding box center [192, 145] width 99 height 11
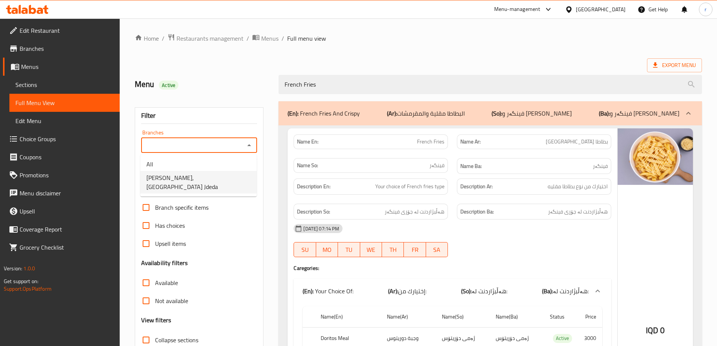
click at [183, 181] on span "Makolat NamNam, Baghdad Jdeda" at bounding box center [198, 182] width 104 height 18
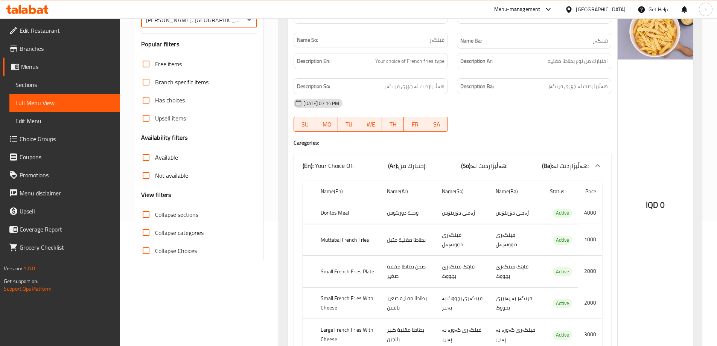
scroll to position [63, 0]
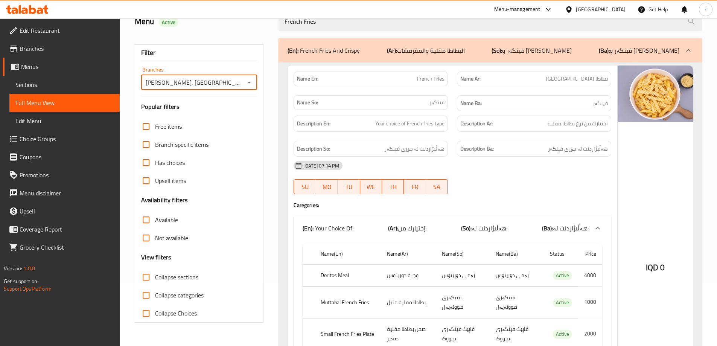
click at [249, 80] on icon "Open" at bounding box center [249, 82] width 9 height 9
click at [221, 100] on li "All" at bounding box center [198, 101] width 116 height 14
click at [247, 83] on icon "Open" at bounding box center [249, 82] width 9 height 9
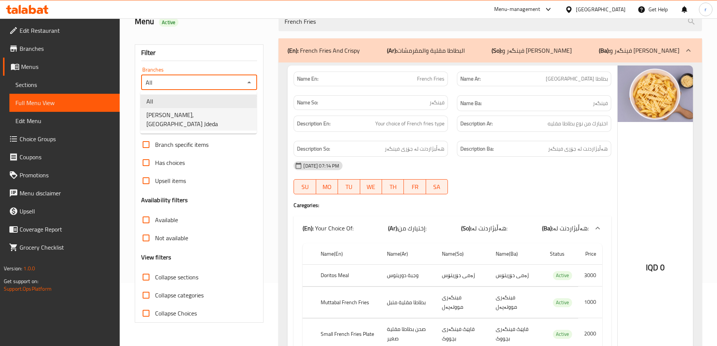
click at [216, 114] on span "Makolat NamNam, Baghdad Jdeda" at bounding box center [198, 119] width 104 height 18
type input "Makolat NamNam, Baghdad Jdeda"
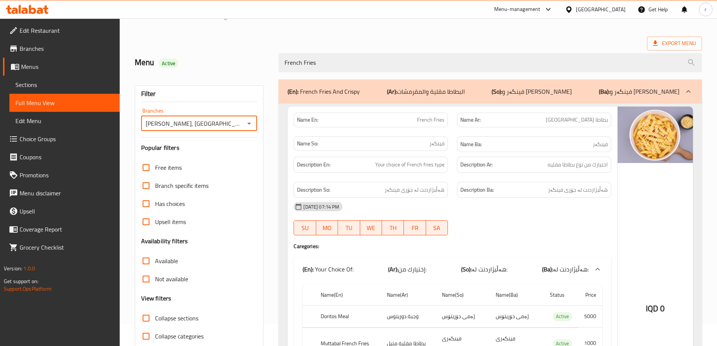
scroll to position [0, 0]
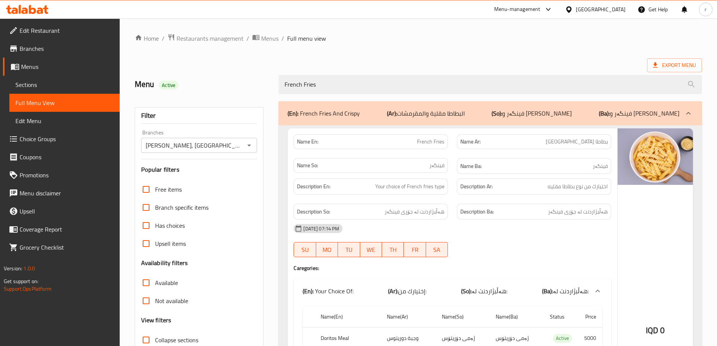
drag, startPoint x: 363, startPoint y: 76, endPoint x: 227, endPoint y: 95, distance: 137.6
click at [228, 95] on div "Menu Active French Fries" at bounding box center [418, 84] width 576 height 33
paste input "Barbequ Rizo"
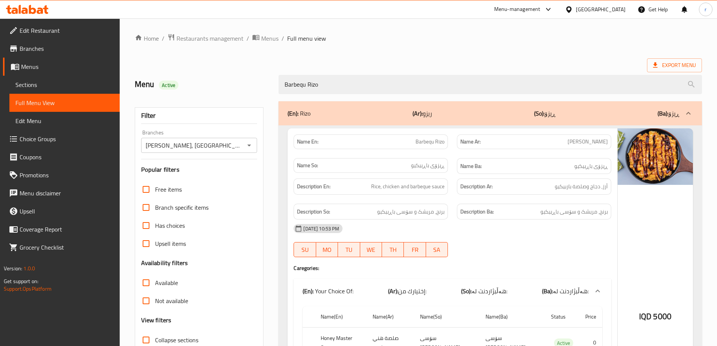
click at [248, 143] on icon "Open" at bounding box center [249, 145] width 9 height 9
type input "Barbequ Rizo"
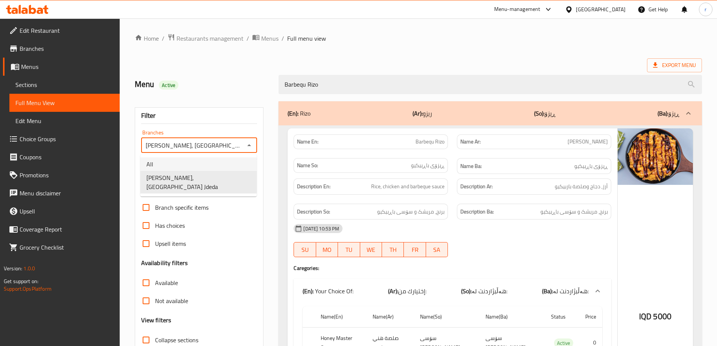
click at [219, 163] on li "All" at bounding box center [198, 164] width 116 height 14
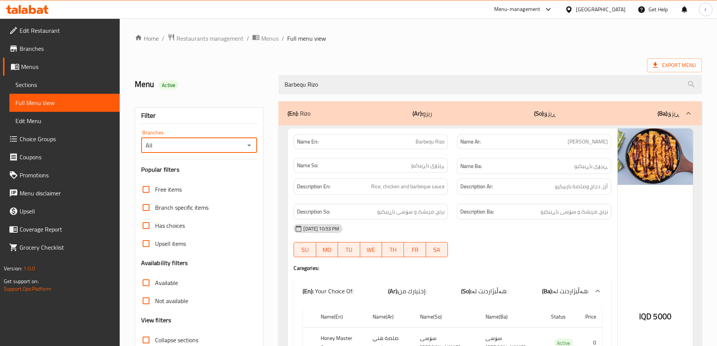
click at [246, 145] on icon "Open" at bounding box center [249, 145] width 9 height 9
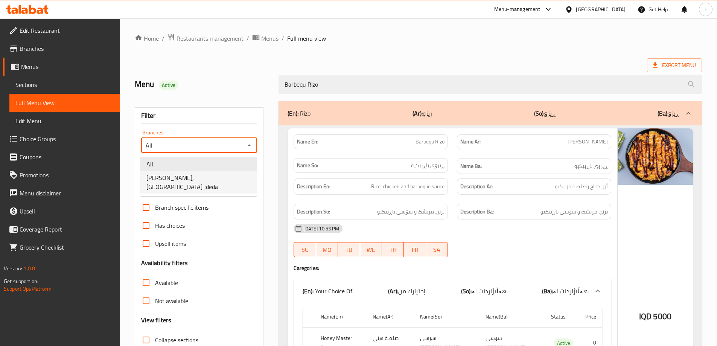
click at [196, 183] on span "Makolat NamNam, Baghdad Jdeda" at bounding box center [198, 182] width 104 height 18
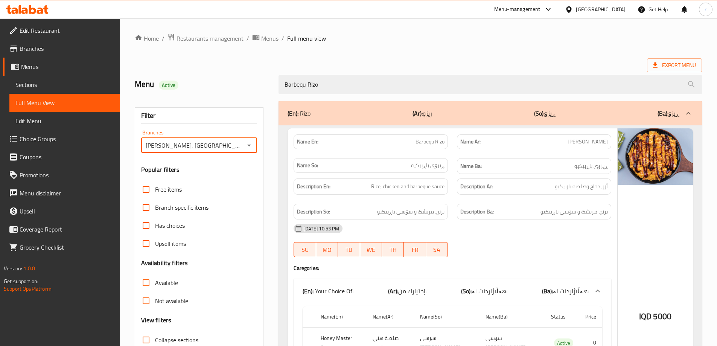
click at [252, 142] on icon "Open" at bounding box center [249, 145] width 9 height 9
click at [184, 159] on li "All" at bounding box center [198, 164] width 116 height 14
click at [250, 143] on icon "Open" at bounding box center [249, 145] width 9 height 9
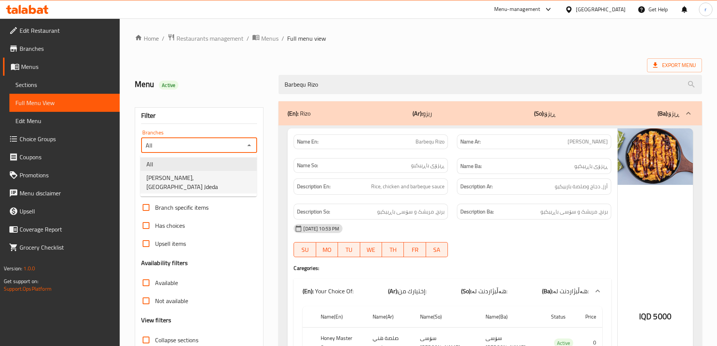
click at [209, 176] on span "Makolat NamNam, Baghdad Jdeda" at bounding box center [198, 182] width 104 height 18
type input "Makolat NamNam, Baghdad Jdeda"
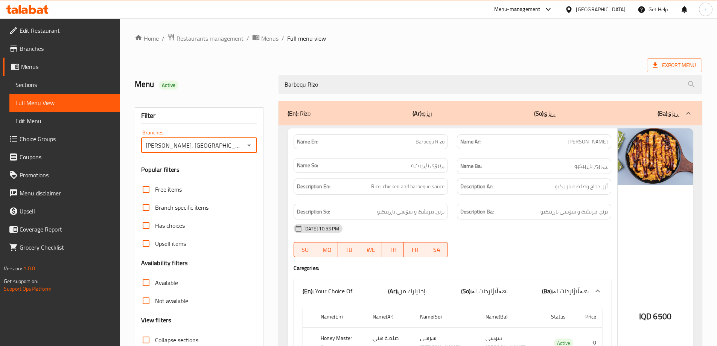
click at [32, 31] on span "Edit Restaurant" at bounding box center [67, 30] width 94 height 9
